Goal: Task Accomplishment & Management: Complete application form

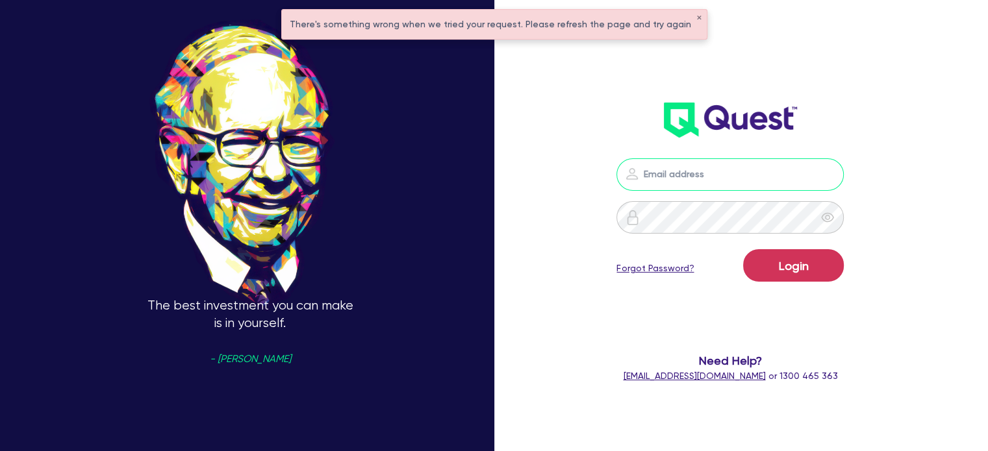
type input "[EMAIL_ADDRESS][PERSON_NAME][DOMAIN_NAME]"
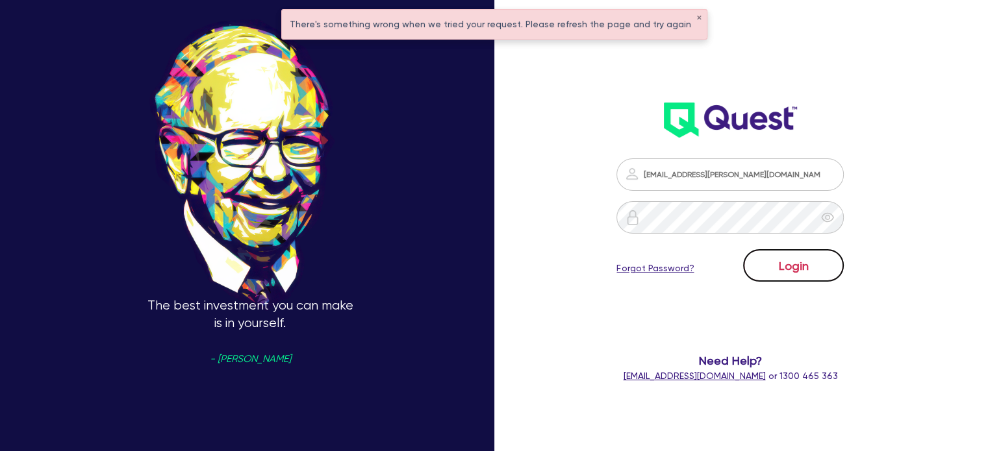
click at [767, 261] on button "Login" at bounding box center [793, 265] width 101 height 32
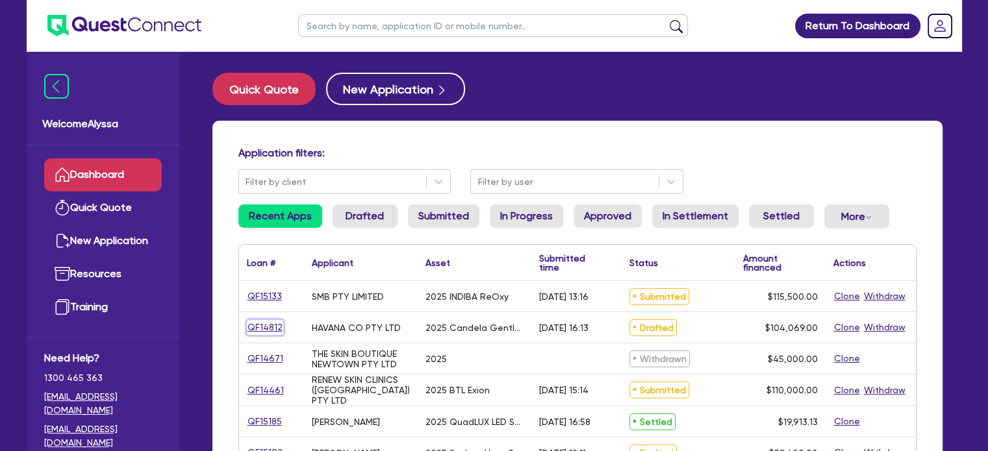
click at [260, 327] on link "QF14812" at bounding box center [265, 327] width 36 height 15
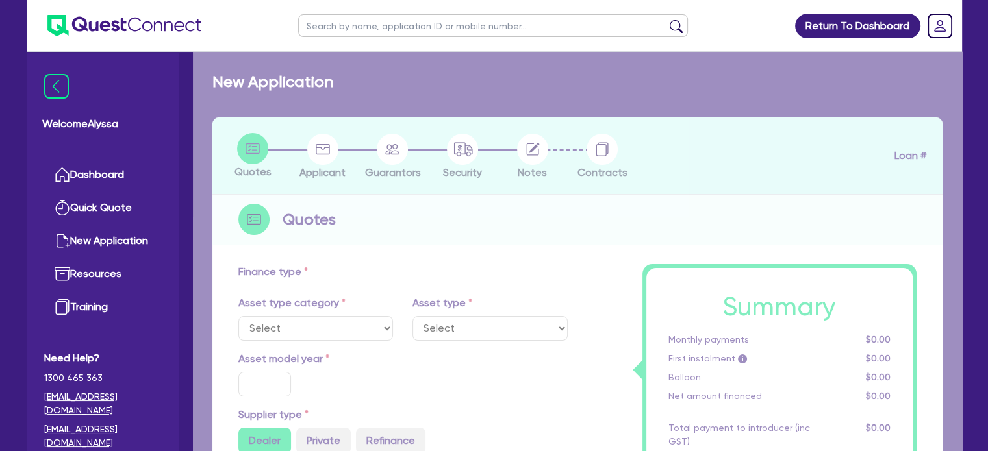
select select "TERTIARY_ASSETS"
type input "2025"
radio input "true"
type input "248,138"
type input "144,069"
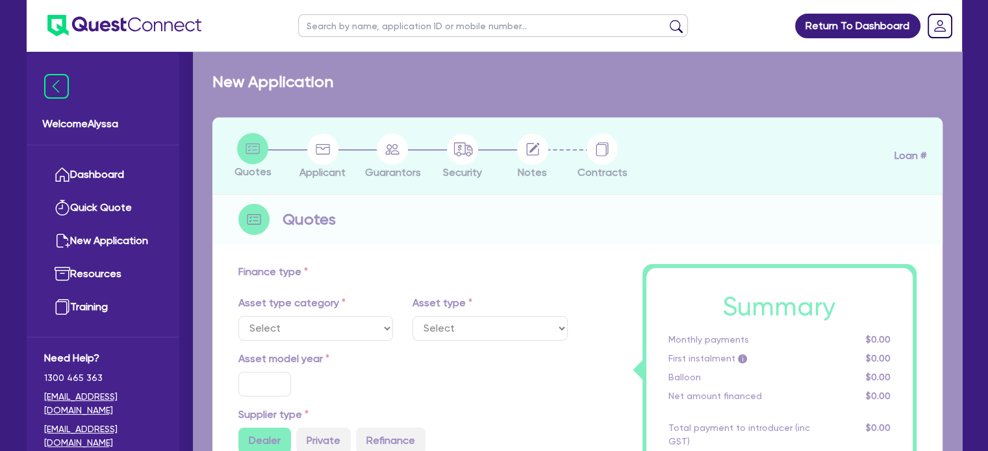
type input "4"
type input "4,162.76"
type input "17.95"
select select "BEAUTY_EQUIPMENT"
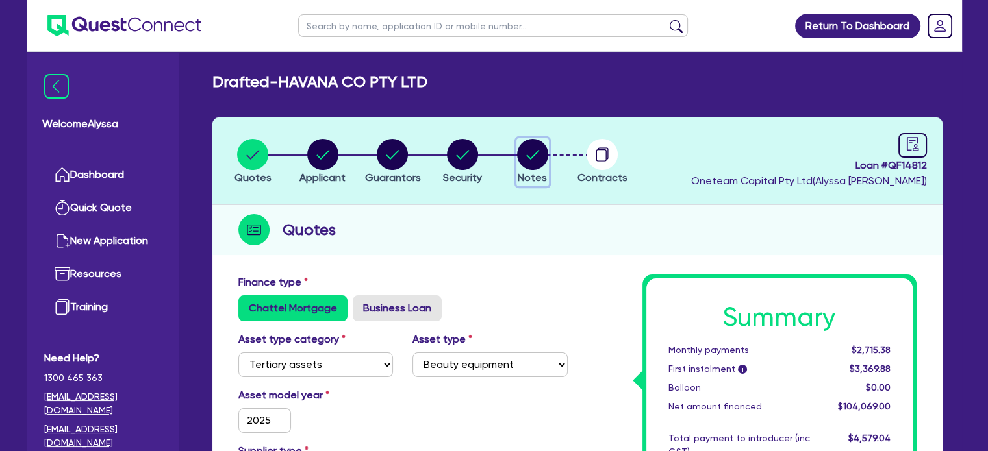
click at [545, 159] on circle "button" at bounding box center [532, 154] width 31 height 31
select select "Other"
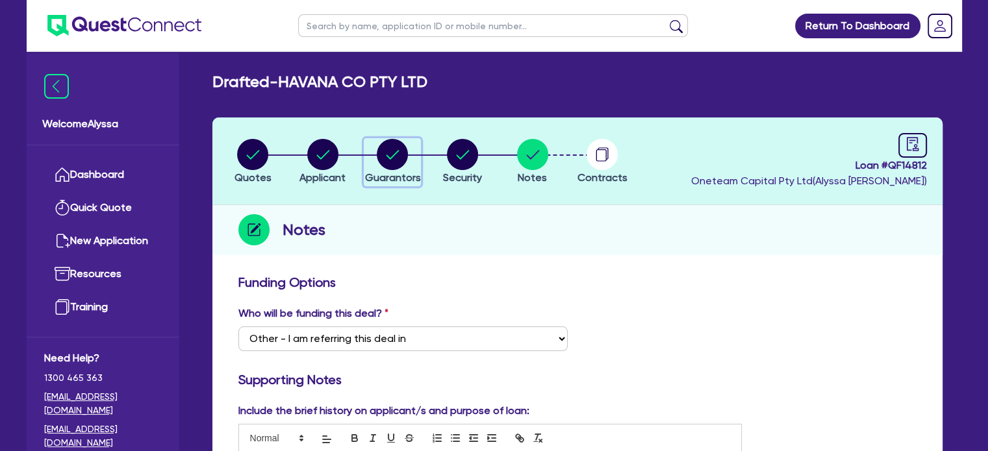
click at [392, 167] on circle "button" at bounding box center [392, 154] width 31 height 31
select select "MISS"
select select "WA"
select select "SINGLE"
select select "VEHICLE"
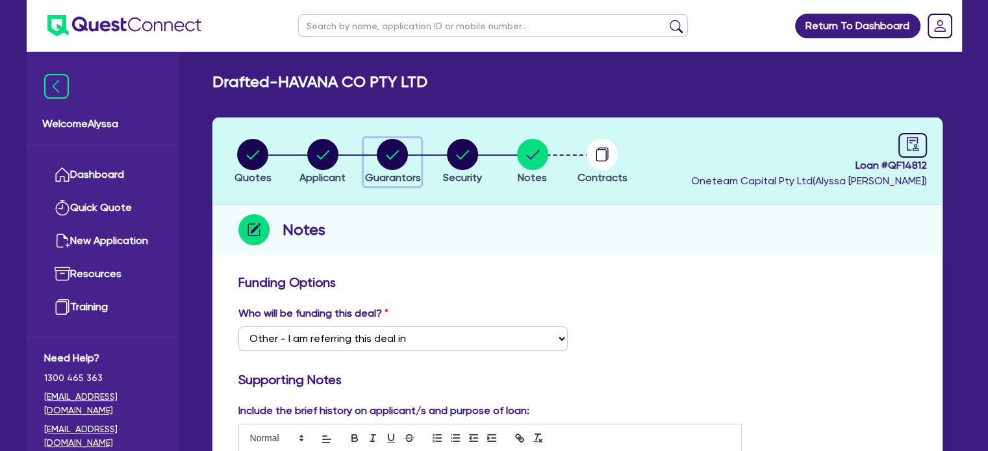
select select "MR"
select select "WA"
select select "MARRIED"
select select "PROPERTY"
select select "INVESTMENT_PROPERTY"
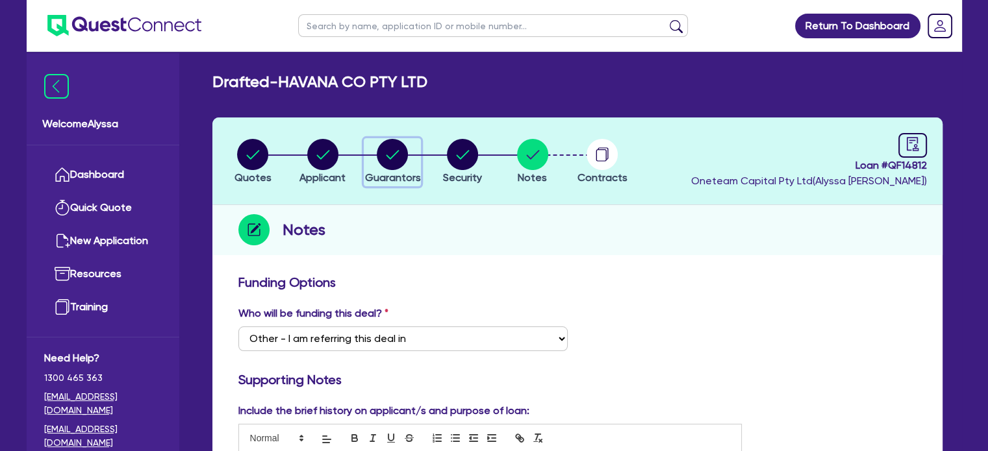
select select "CASH"
select select "VEHICLE"
select select "MORTGAGE"
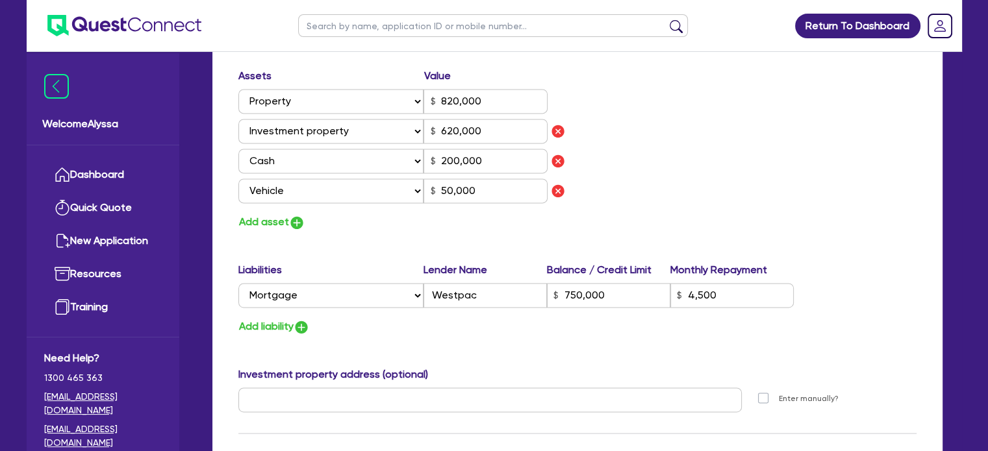
scroll to position [1817, 0]
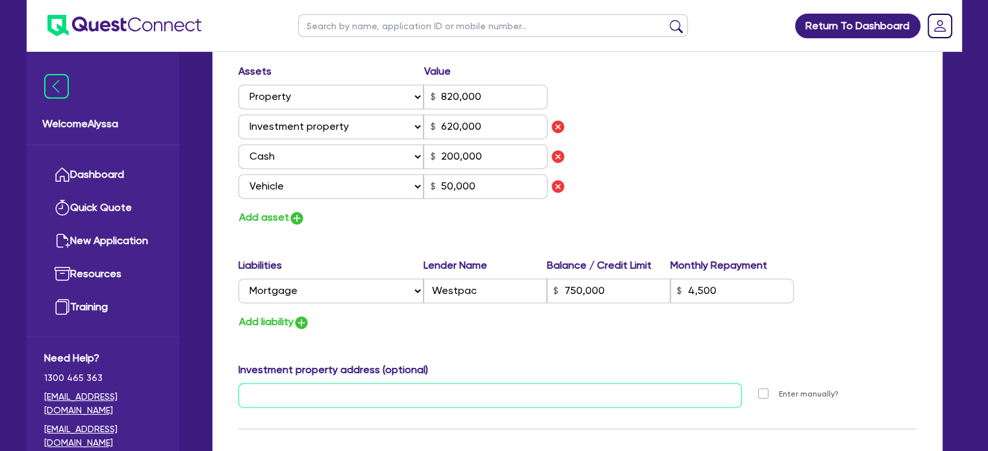
click at [243, 402] on input "text" at bounding box center [490, 395] width 504 height 25
paste input "[STREET_ADDRESS]."
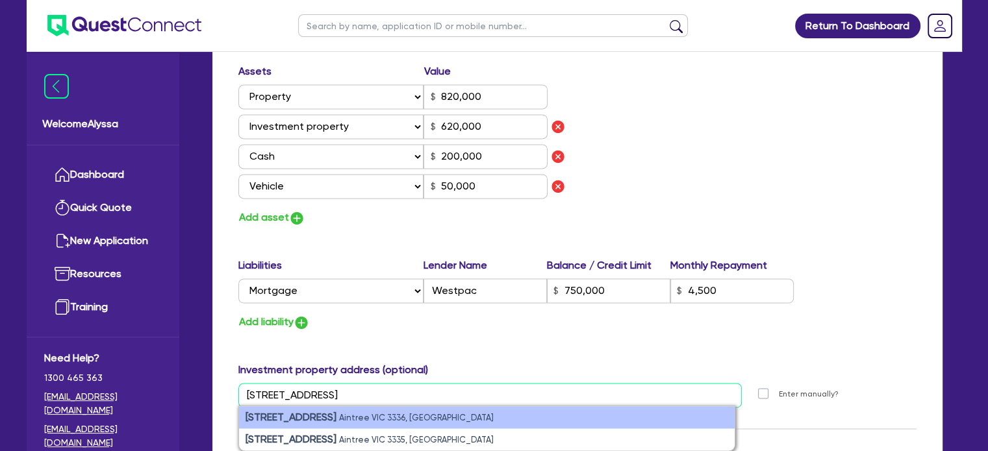
type input "[STREET_ADDRESS]"
click at [390, 414] on small "Aintree VIC 3336, [GEOGRAPHIC_DATA]" at bounding box center [416, 418] width 155 height 10
type input "0"
type input "0494 077 873"
type input "6,000"
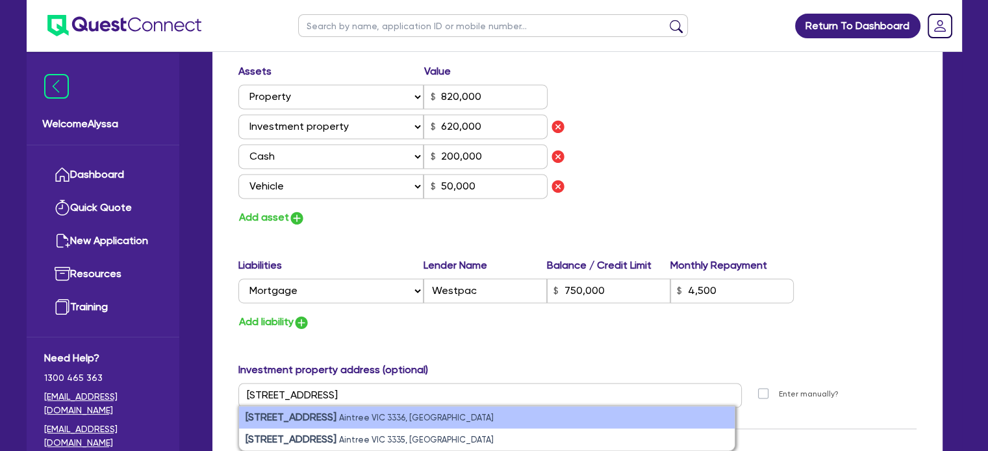
type input "1"
type input "0403 646 855"
type input "820,000"
type input "620,000"
type input "200,000"
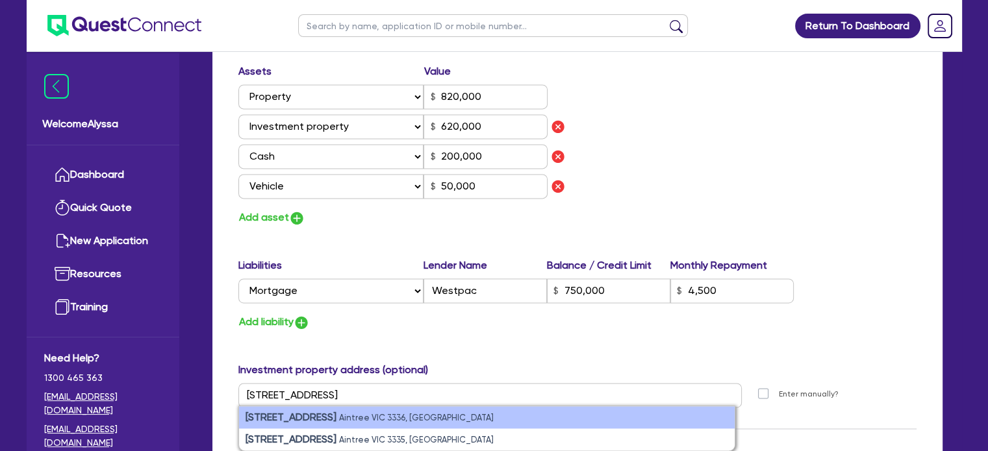
type input "50,000"
type input "750,000"
type input "4,500"
type input "[STREET_ADDRESS]"
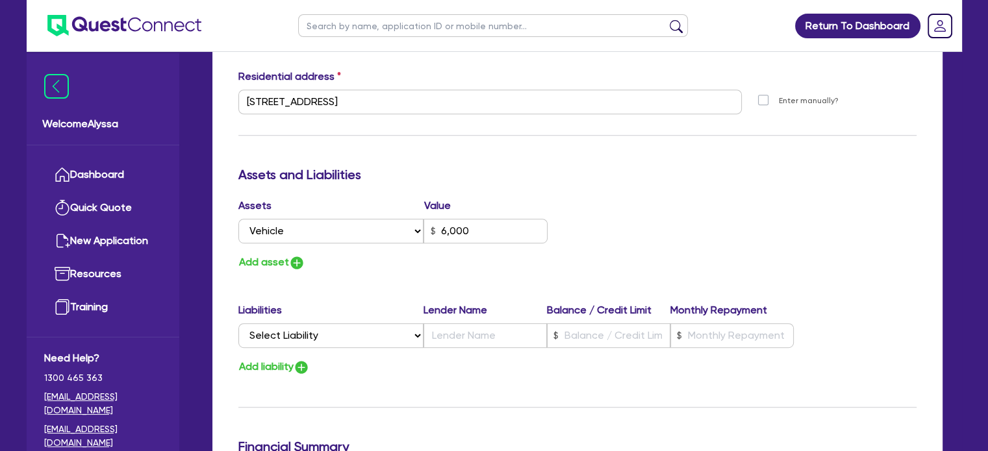
scroll to position [0, 0]
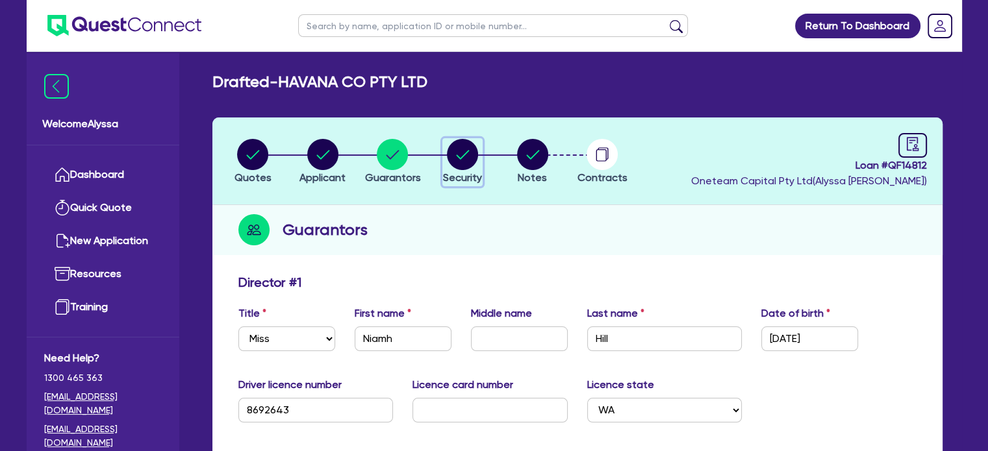
click at [465, 169] on button "Security" at bounding box center [462, 162] width 40 height 48
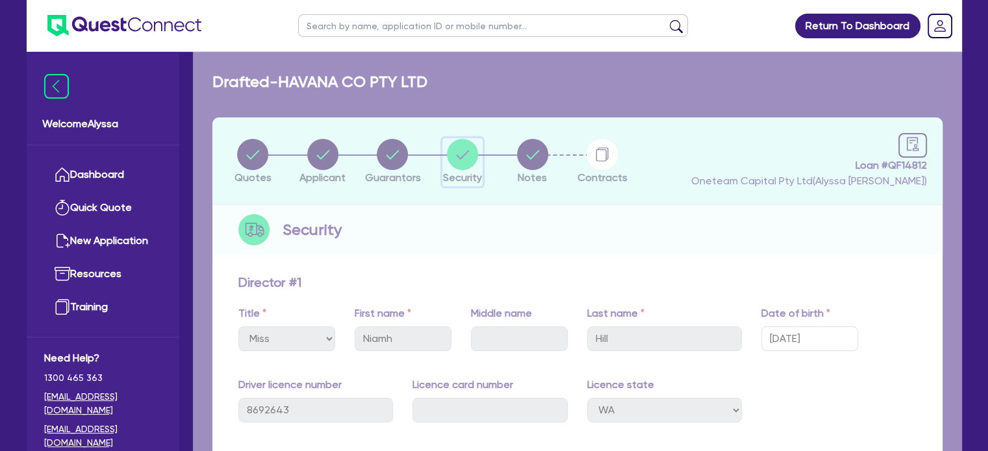
select select "TERTIARY_ASSETS"
select select "BEAUTY_EQUIPMENT"
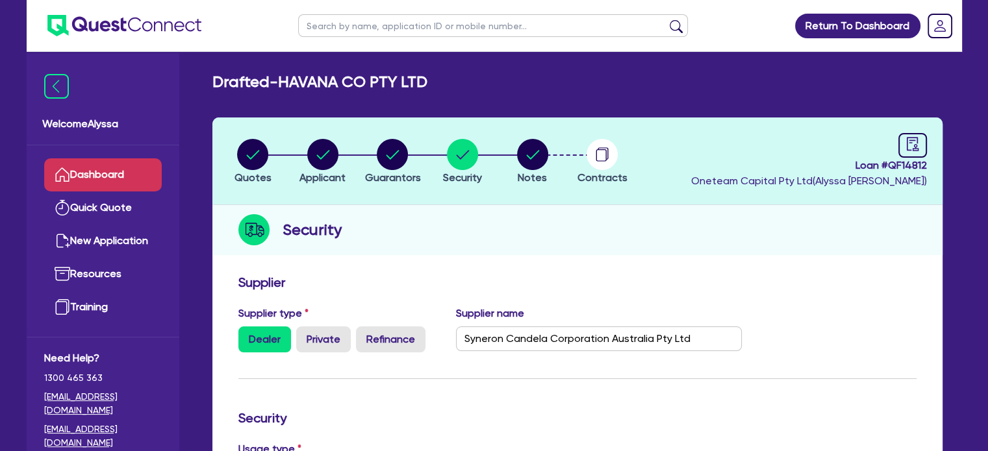
click at [130, 166] on link "Dashboard" at bounding box center [103, 174] width 118 height 33
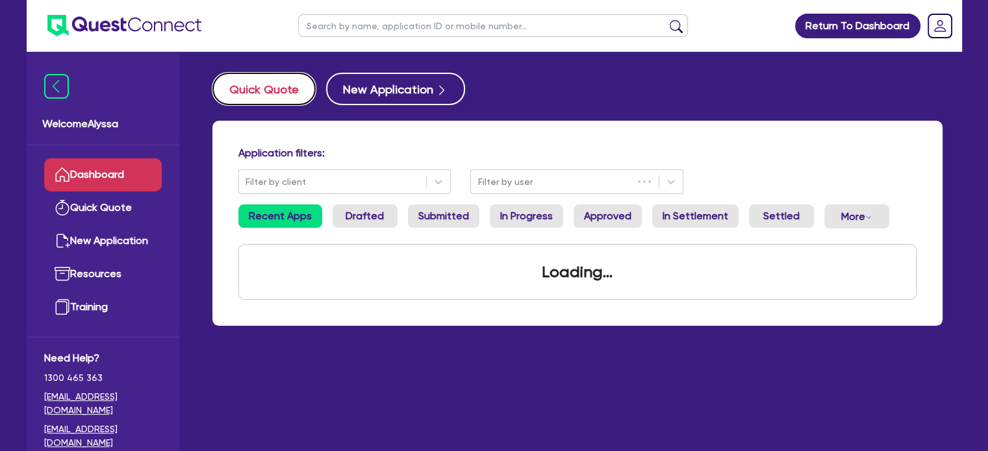
click at [271, 90] on button "Quick Quote" at bounding box center [263, 89] width 103 height 32
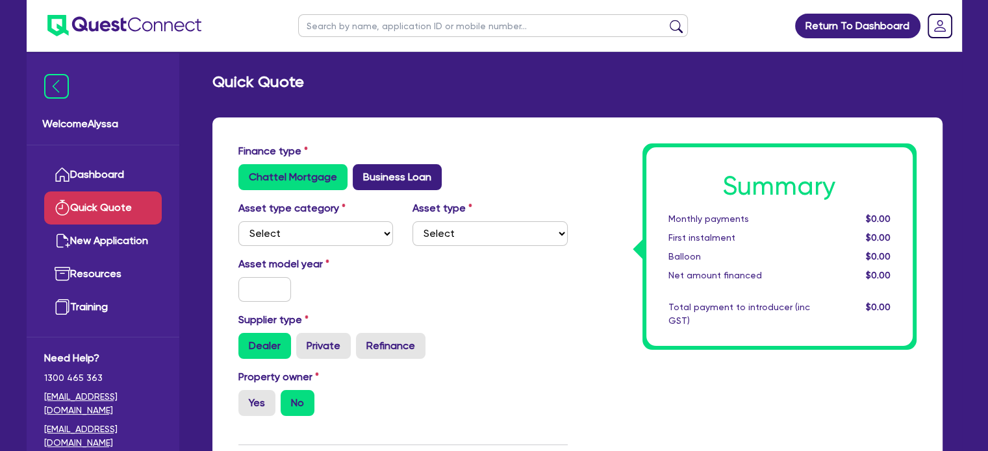
click at [367, 166] on label "Business Loan" at bounding box center [397, 177] width 89 height 26
click at [361, 166] on input "Business Loan" at bounding box center [357, 168] width 8 height 8
radio input "true"
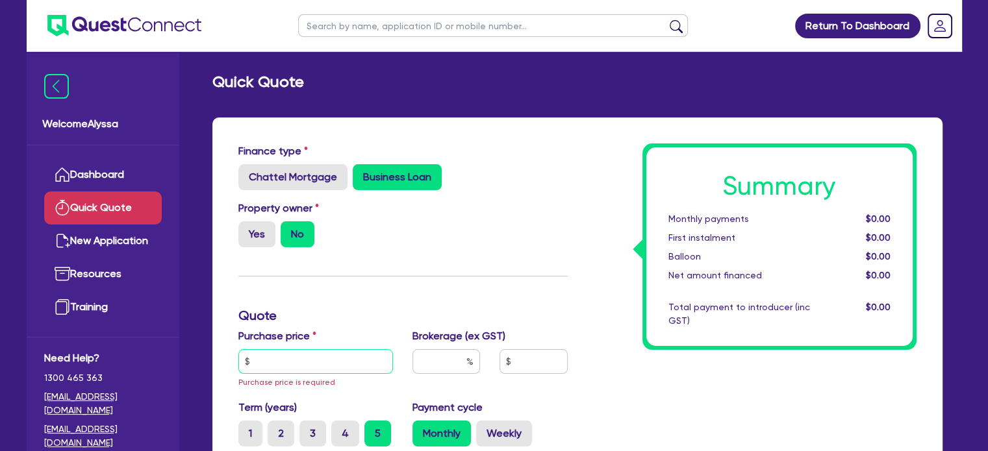
click at [289, 355] on input "text" at bounding box center [315, 361] width 155 height 25
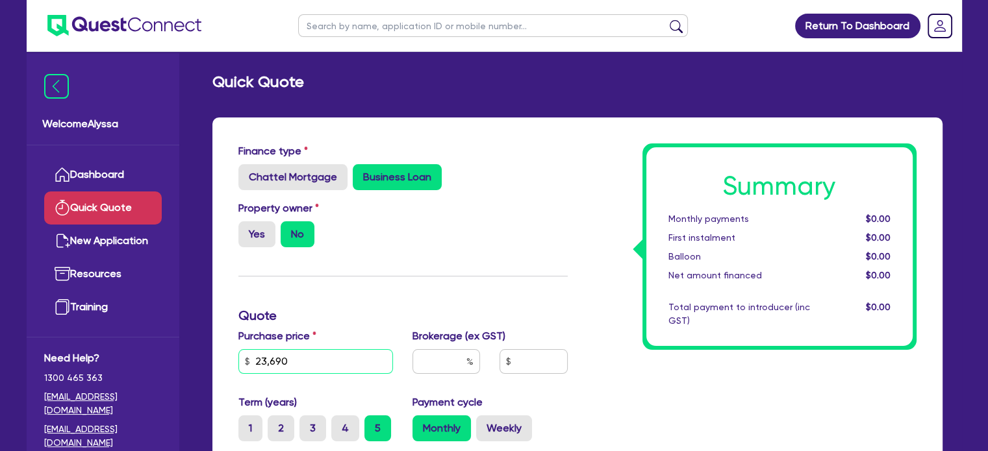
type input "23,690"
click at [441, 368] on input "text" at bounding box center [446, 361] width 68 height 25
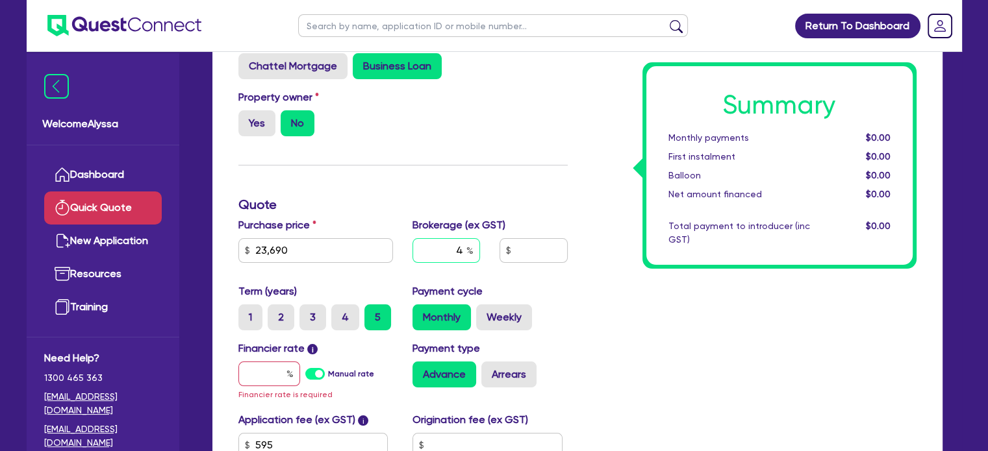
scroll to position [149, 0]
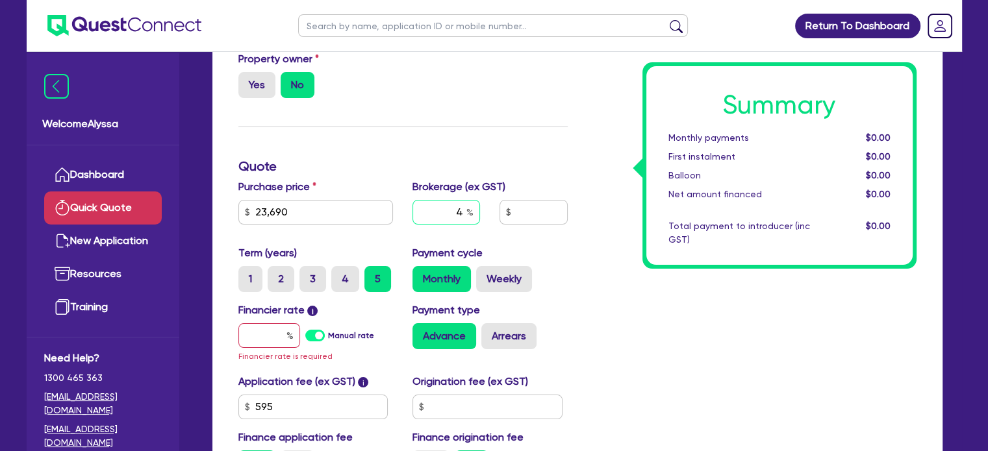
type input "4"
click at [262, 326] on input "text" at bounding box center [269, 335] width 62 height 25
type input "1"
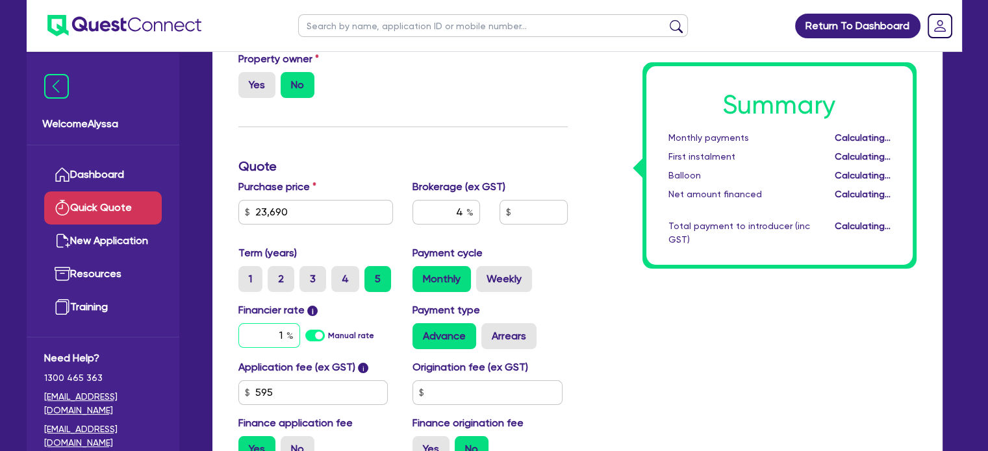
type input "973.78"
type input "10.5"
click at [295, 441] on label "No" at bounding box center [298, 449] width 34 height 26
click at [289, 441] on input "No" at bounding box center [285, 440] width 8 height 8
radio input "true"
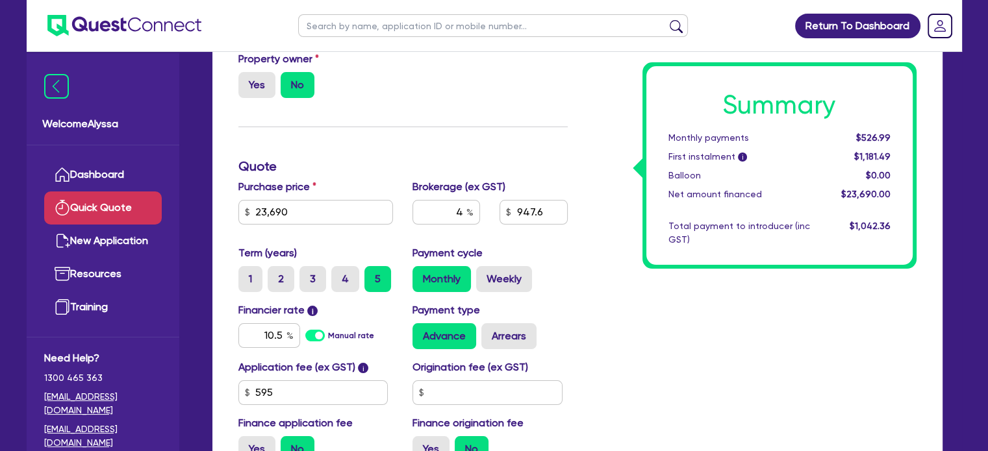
click at [655, 357] on div "Summary Monthly payments $526.99 First instalment i $1,181.49 Balloon $0.00 Net…" at bounding box center [751, 233] width 349 height 479
click at [546, 219] on input "947.6" at bounding box center [533, 212] width 68 height 25
type input "1,400"
click at [634, 293] on div "Summary Monthly payments $526.99 First instalment i $1,181.49 Balloon $0.00 Net…" at bounding box center [751, 233] width 349 height 479
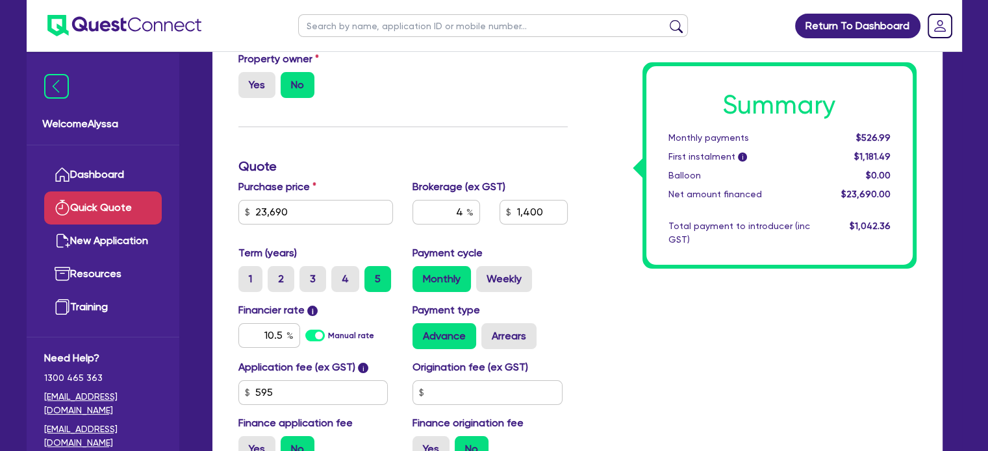
type input "5.90"
type input "1,400"
click at [460, 217] on input "5.90" at bounding box center [446, 212] width 68 height 25
type input "6"
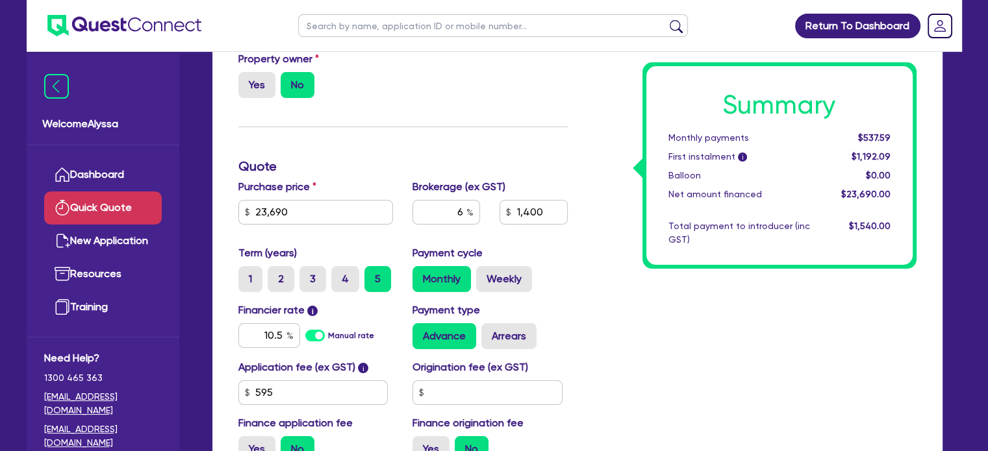
type input "1,421.4"
click at [629, 325] on div "Summary Monthly payments $538.09 First instalment i $1,192.59 Balloon $0.00 Net…" at bounding box center [751, 233] width 349 height 479
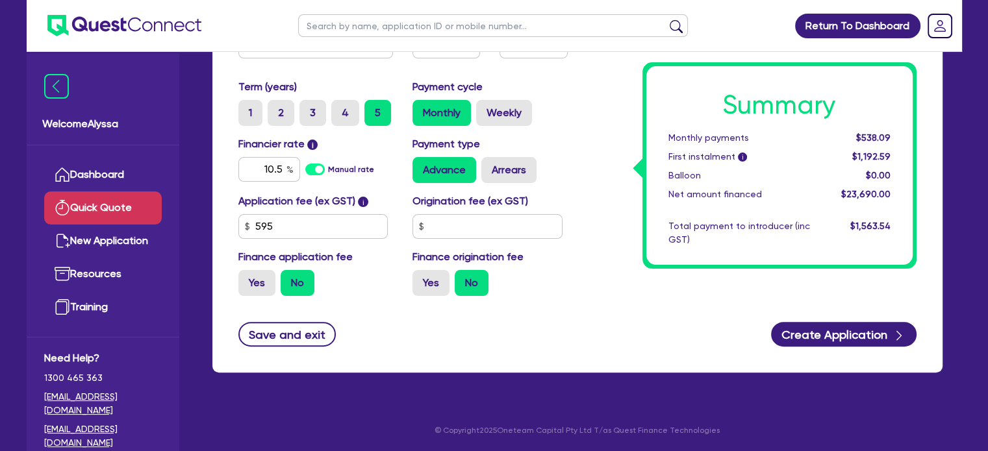
scroll to position [315, 0]
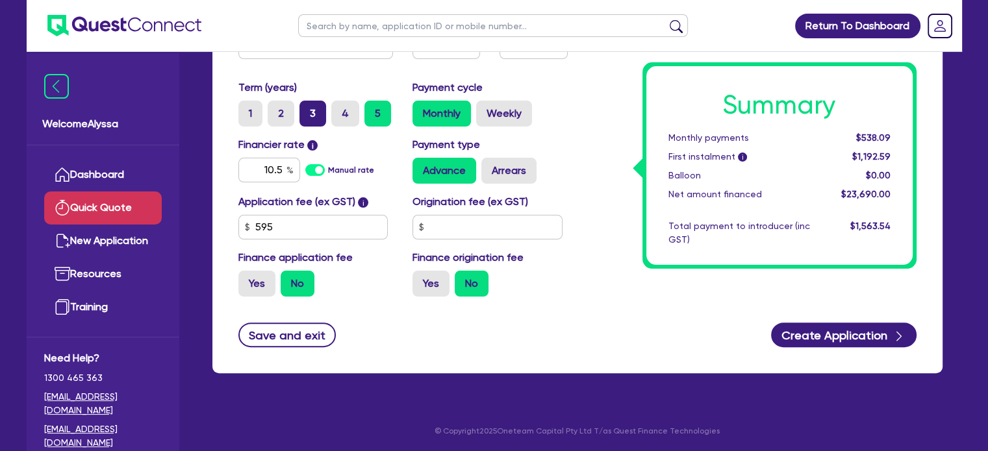
click at [312, 114] on label "3" at bounding box center [312, 114] width 27 height 26
click at [308, 109] on input "3" at bounding box center [303, 105] width 8 height 8
radio input "true"
type input "1,421.4"
click at [444, 23] on input "text" at bounding box center [493, 25] width 390 height 23
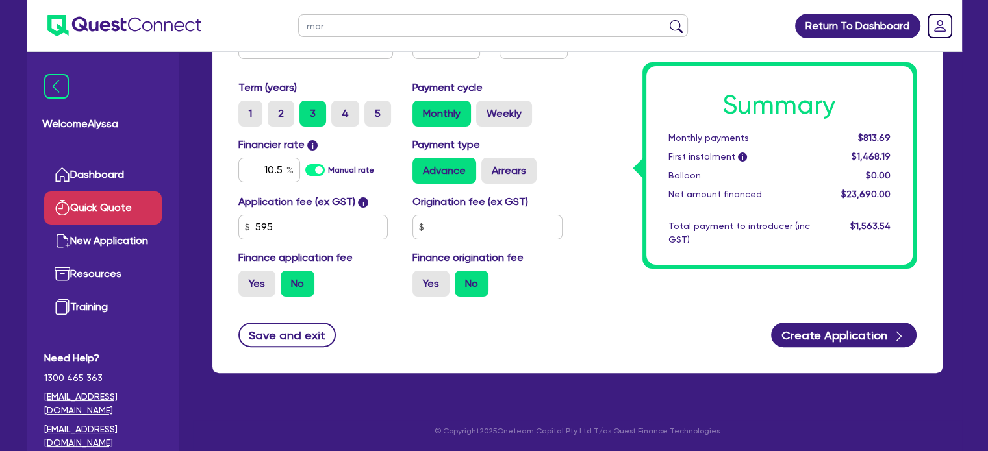
type input "mark"
click button "submit" at bounding box center [676, 28] width 21 height 18
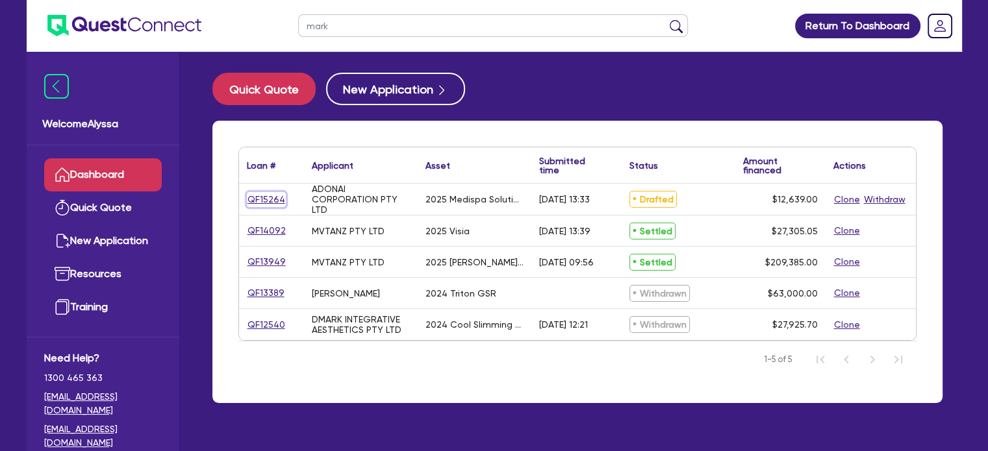
click at [267, 197] on link "QF15264" at bounding box center [266, 199] width 39 height 15
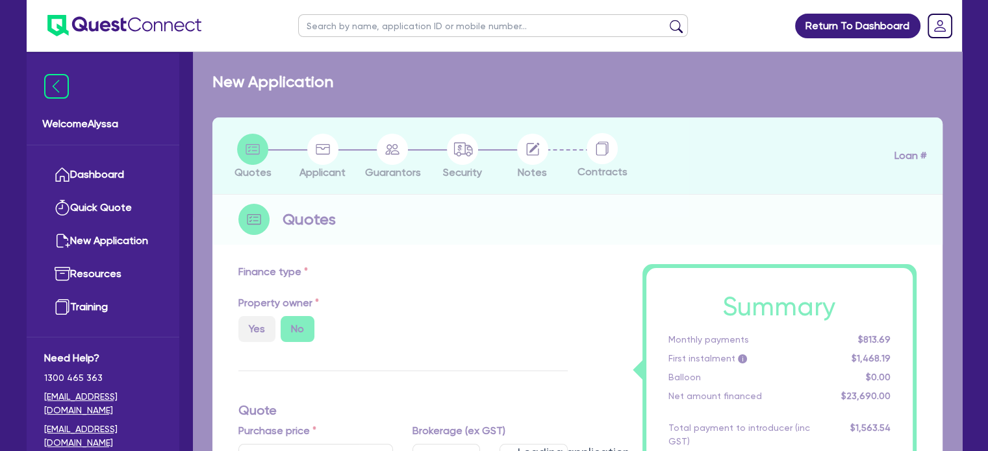
select select "TERTIARY_ASSETS"
type input "2025"
radio input "true"
type input "12,639"
type input "7.91"
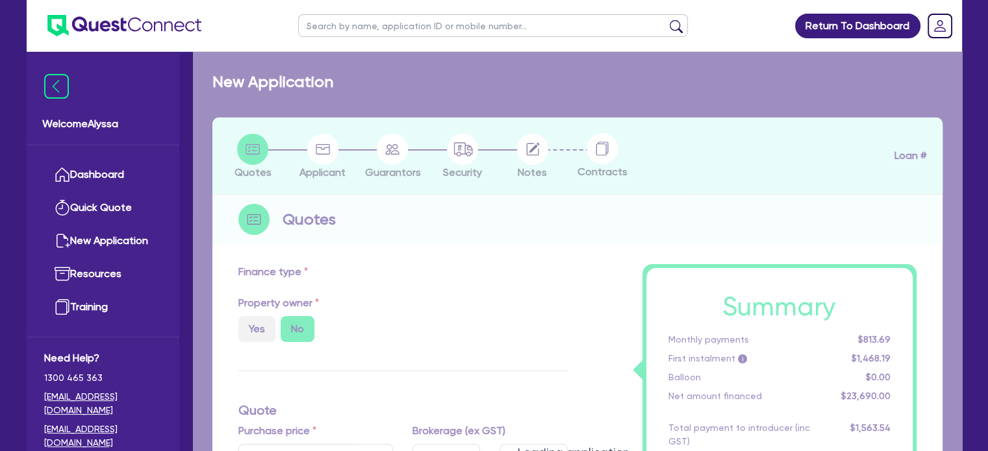
type input "1,000"
radio input "false"
radio input "true"
select select "BEAUTY_EQUIPMENT"
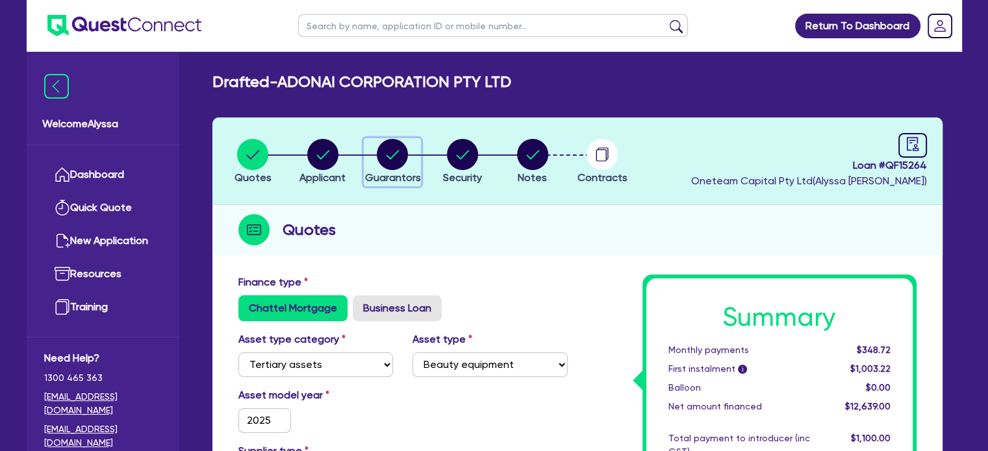
click at [397, 159] on circle "button" at bounding box center [392, 154] width 31 height 31
select select "MR"
select select "VIC"
select select "MARRIED"
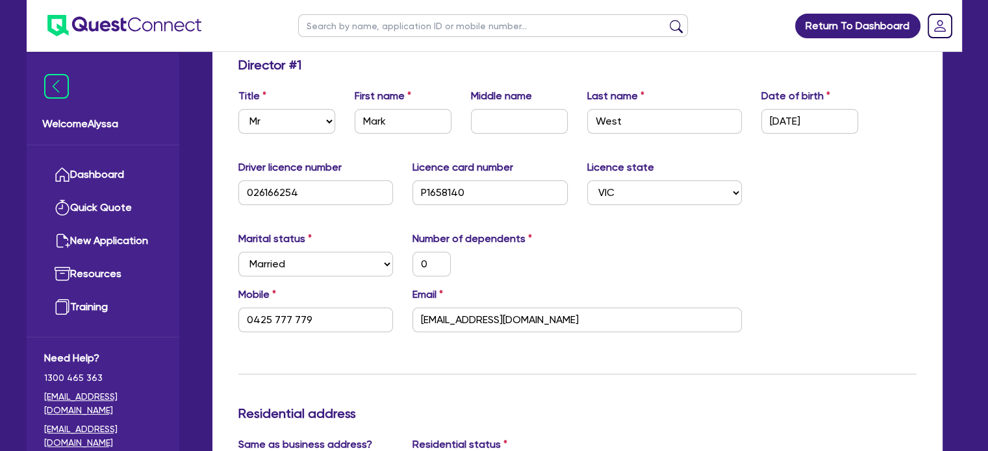
scroll to position [217, 0]
drag, startPoint x: 556, startPoint y: 320, endPoint x: 420, endPoint y: 316, distance: 136.4
click at [420, 316] on input "[EMAIL_ADDRESS][DOMAIN_NAME]" at bounding box center [576, 321] width 329 height 25
drag, startPoint x: 325, startPoint y: 312, endPoint x: 218, endPoint y: 302, distance: 107.0
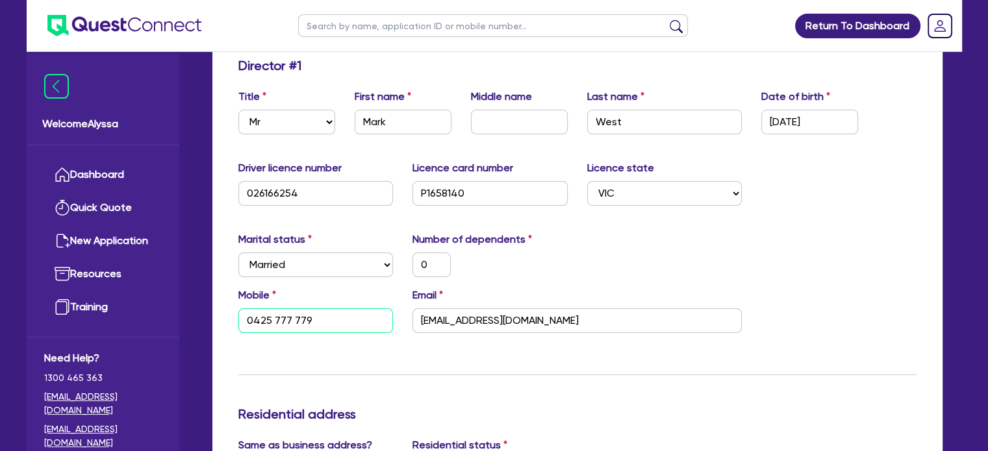
click at [503, 26] on input "text" at bounding box center [493, 25] width 390 height 23
type input "[PERSON_NAME]"
click button "submit" at bounding box center [676, 28] width 21 height 18
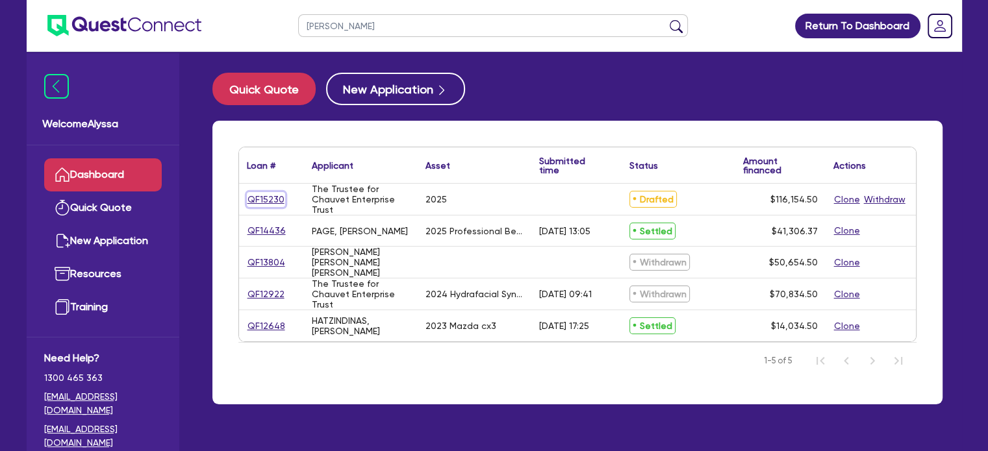
click at [252, 197] on link "QF15230" at bounding box center [266, 199] width 38 height 15
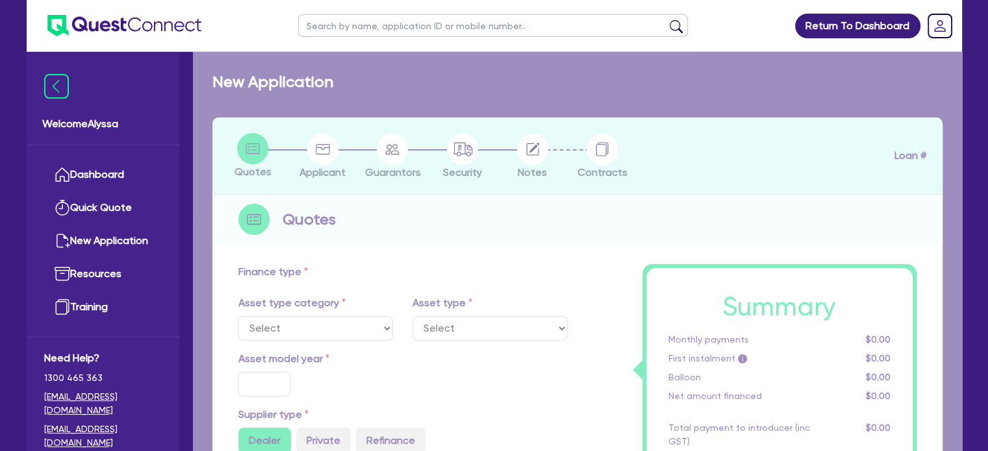
select select "SECONDARY_ASSETS"
type input "2025"
radio input "true"
type input "115,500"
type input "5"
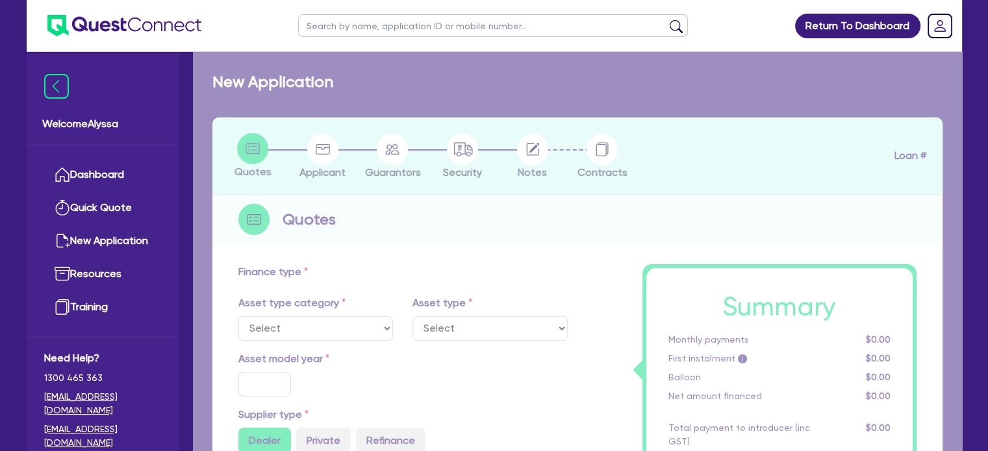
type input "5,807.73"
type input "7.49"
type input "900"
select select "MEDICAL_DENTAL_LABORATORY_EQUIPMENT"
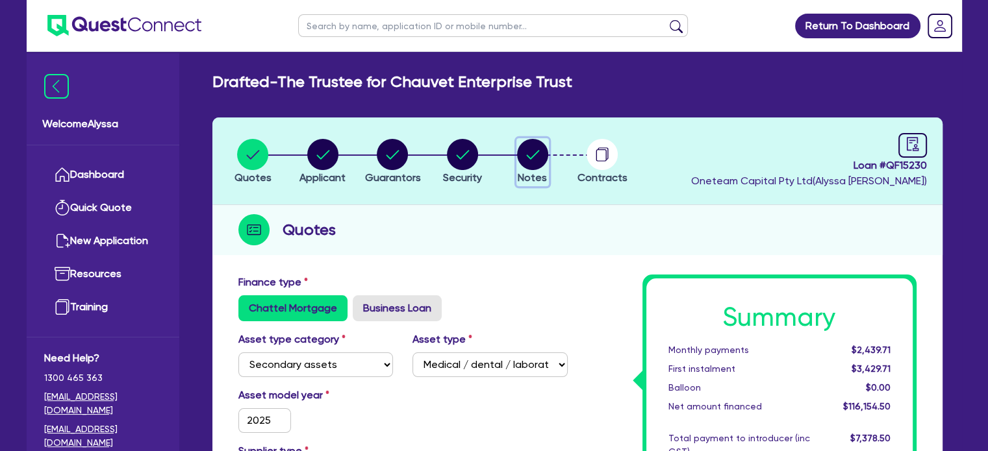
click at [526, 154] on circle "button" at bounding box center [532, 154] width 31 height 31
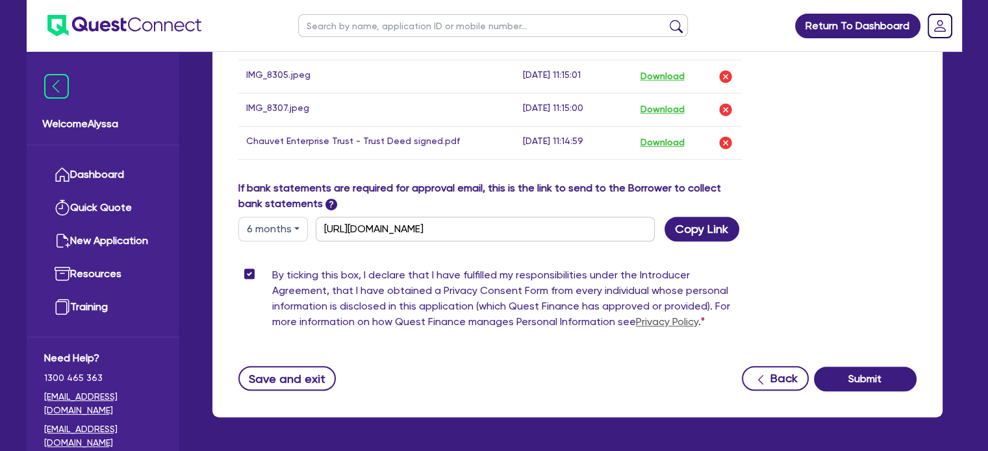
scroll to position [930, 0]
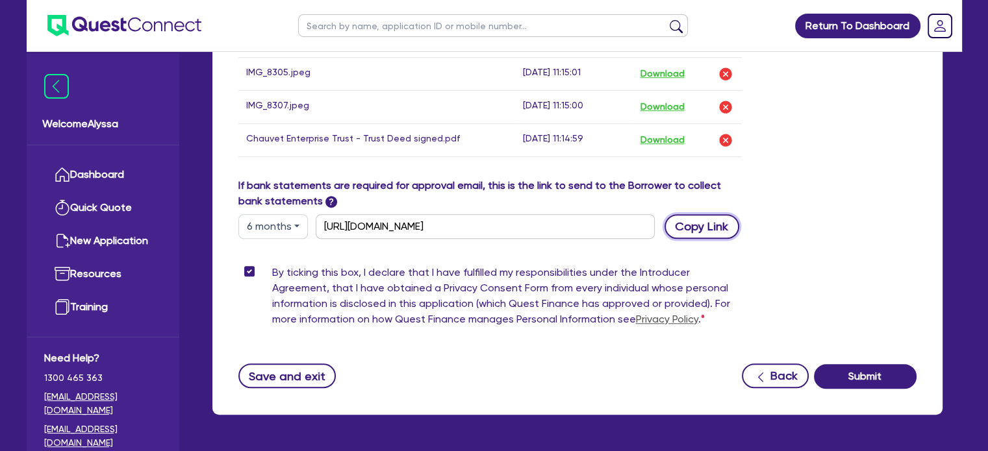
click at [711, 225] on button "Copy Link" at bounding box center [701, 226] width 75 height 25
click at [458, 19] on input "text" at bounding box center [493, 25] width 390 height 23
type input "vander"
click button "submit" at bounding box center [676, 28] width 21 height 18
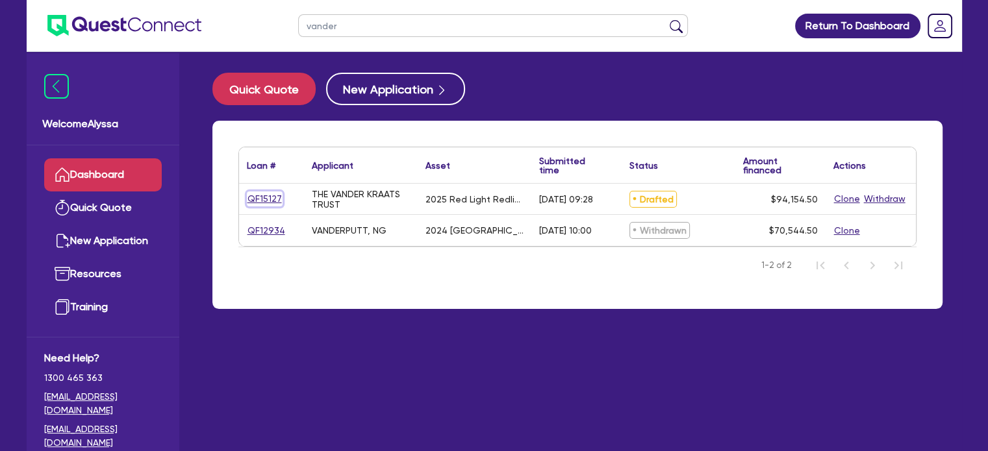
click at [251, 199] on link "QF15127" at bounding box center [265, 199] width 36 height 15
select select "SECONDARY_ASSETS"
select select "MEDICAL_DENTAL_LABORATORY_EQUIPMENT"
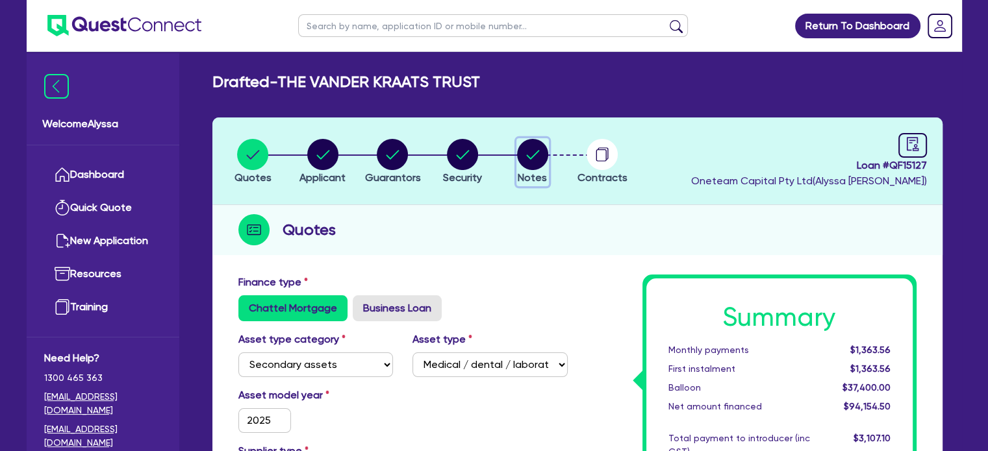
click at [526, 163] on circle "button" at bounding box center [532, 154] width 31 height 31
select select "Other"
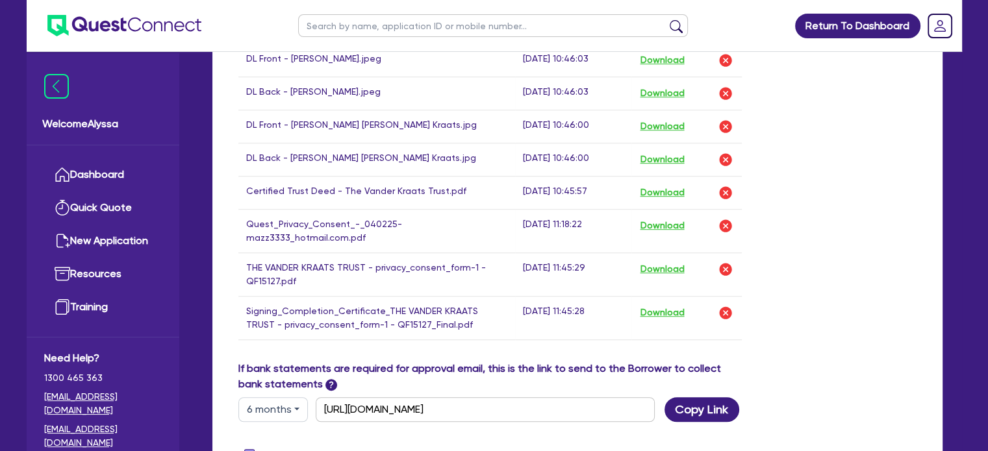
scroll to position [819, 0]
click at [679, 260] on button "Download" at bounding box center [661, 268] width 45 height 17
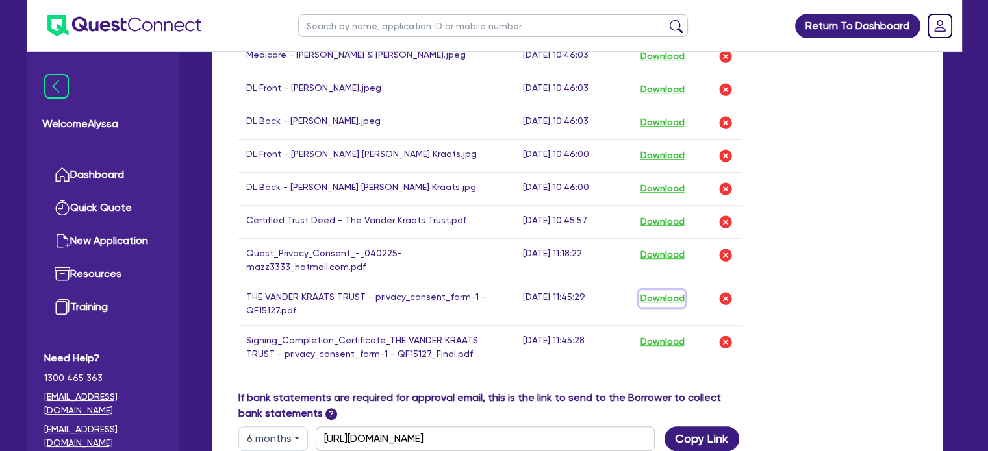
scroll to position [788, 0]
click at [655, 119] on button "Download" at bounding box center [661, 123] width 45 height 17
click at [668, 88] on button "Download" at bounding box center [661, 90] width 45 height 17
click at [672, 251] on button "Download" at bounding box center [661, 255] width 45 height 17
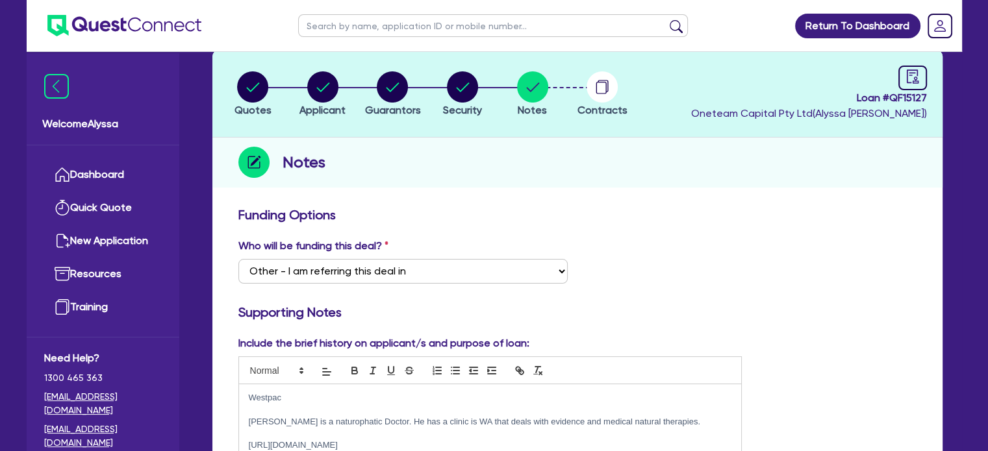
scroll to position [0, 0]
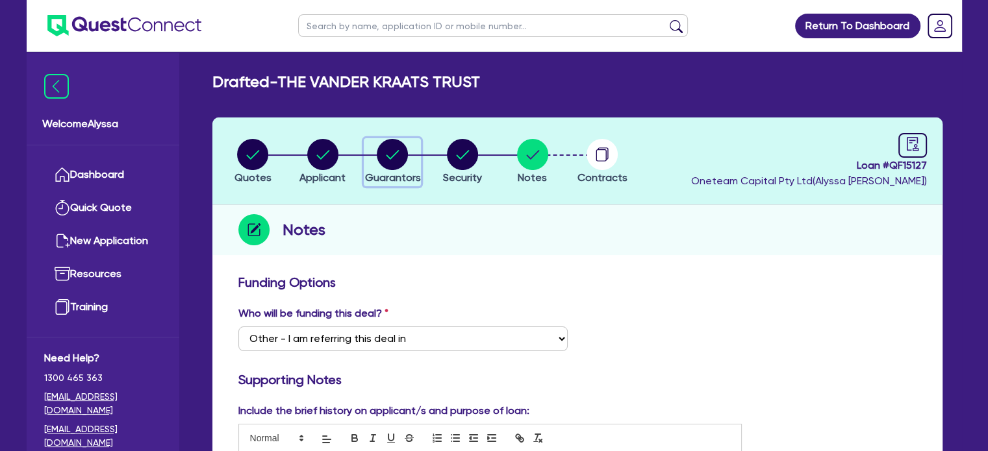
click at [399, 146] on circle "button" at bounding box center [392, 154] width 31 height 31
select select "DR"
select select "QLD"
select select "MARRIED"
select select "PROPERTY"
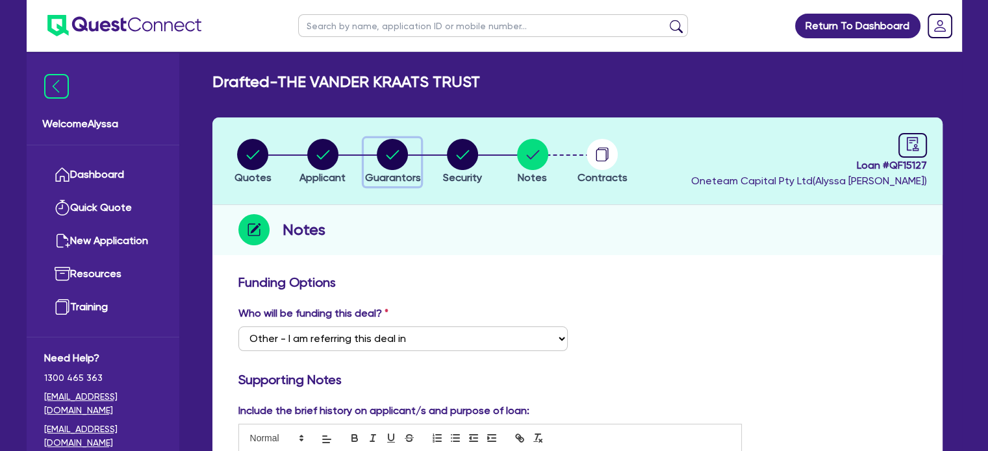
select select "INVESTMENT_PROPERTY"
select select "MORTGAGE"
select select "MRS"
select select "WA"
select select "MARRIED"
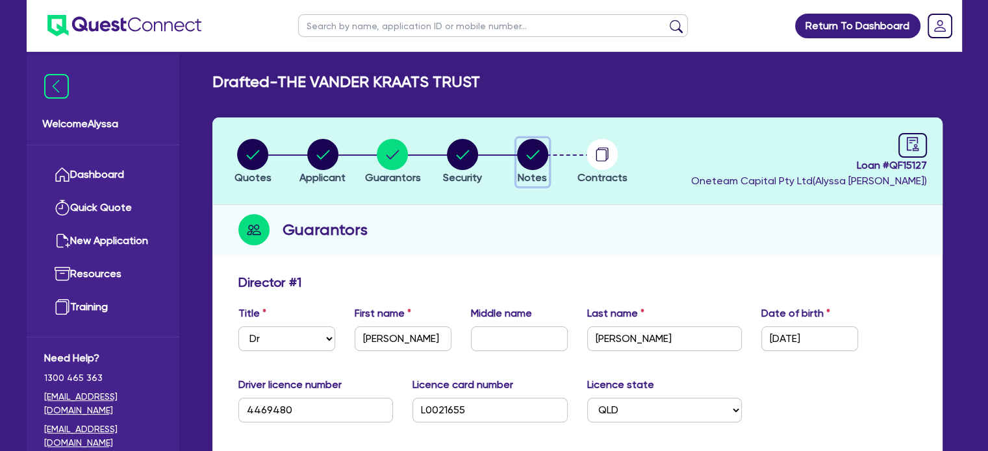
click at [525, 153] on circle "button" at bounding box center [532, 154] width 31 height 31
select select "Other"
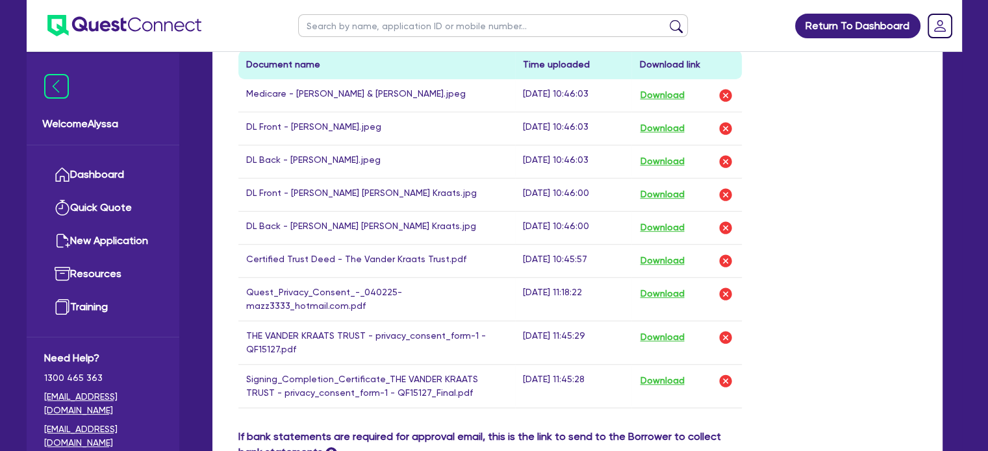
scroll to position [748, 0]
click at [657, 98] on button "Download" at bounding box center [661, 96] width 45 height 17
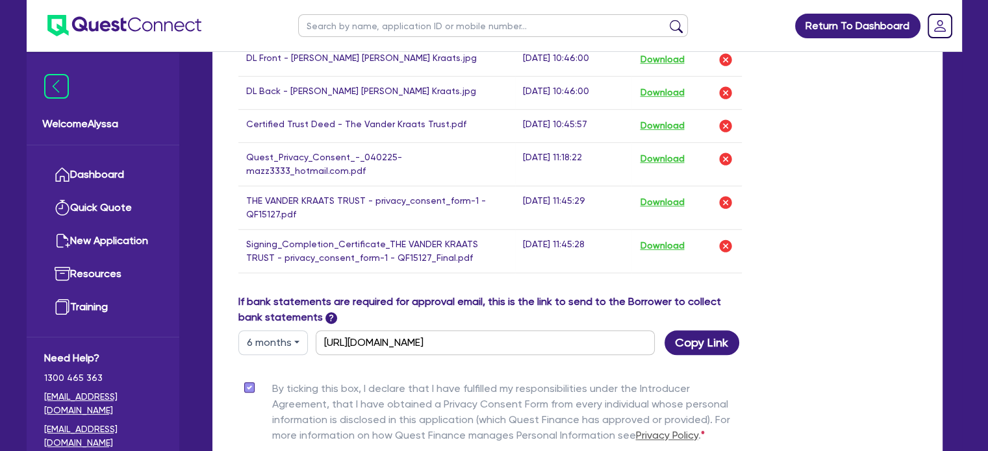
scroll to position [730, 0]
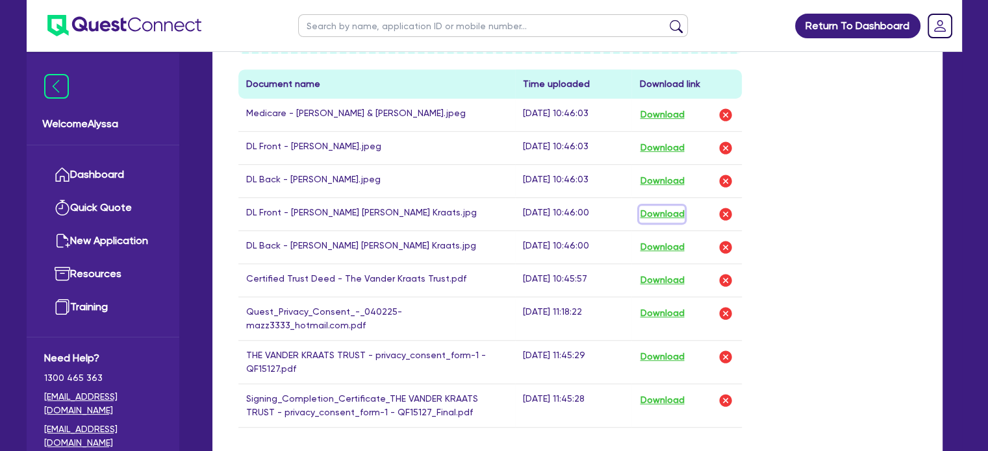
click at [670, 212] on button "Download" at bounding box center [661, 214] width 45 height 17
